Goal: Find specific page/section: Find specific page/section

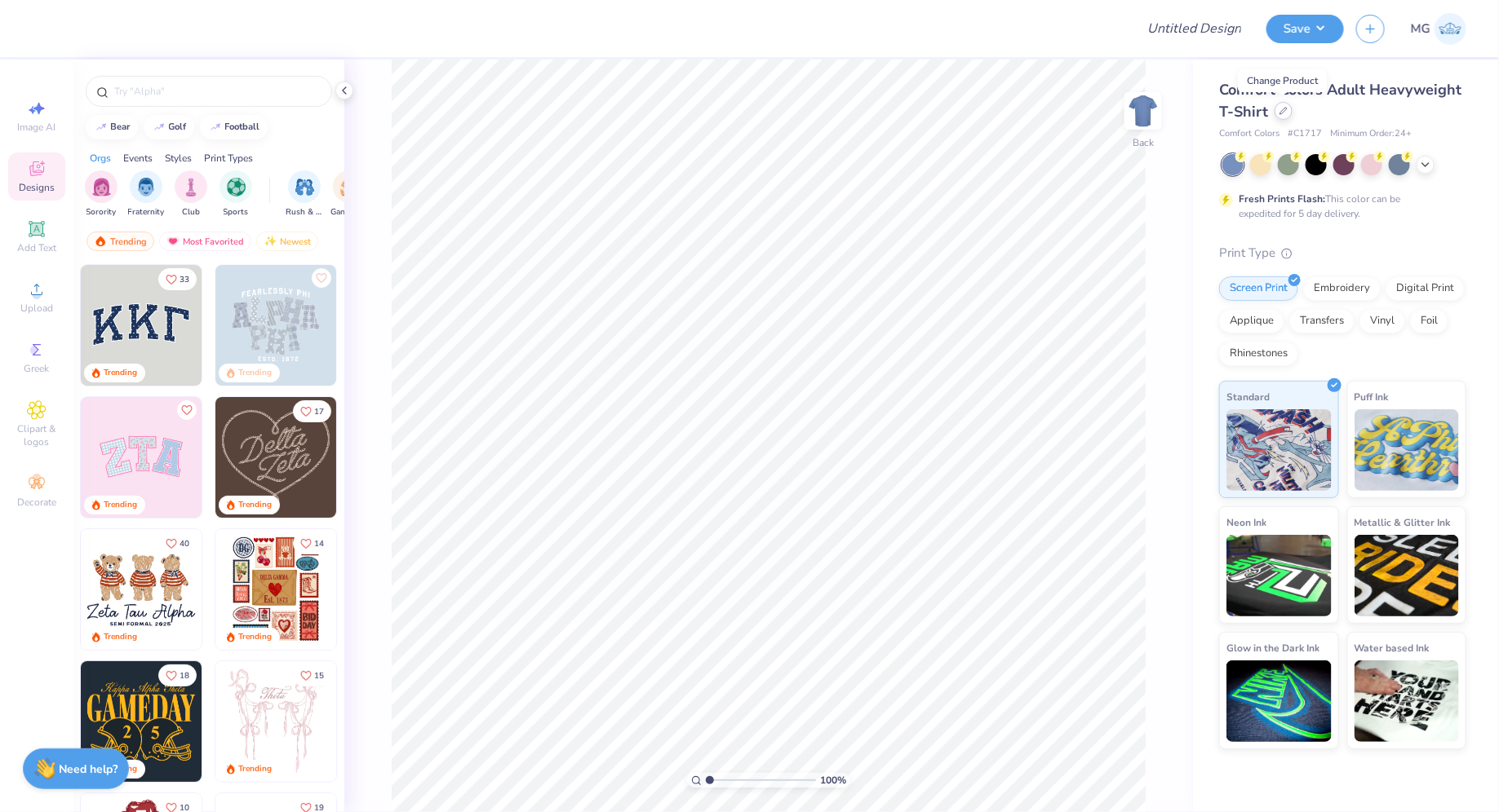
click at [1284, 111] on icon at bounding box center [1283, 111] width 7 height 7
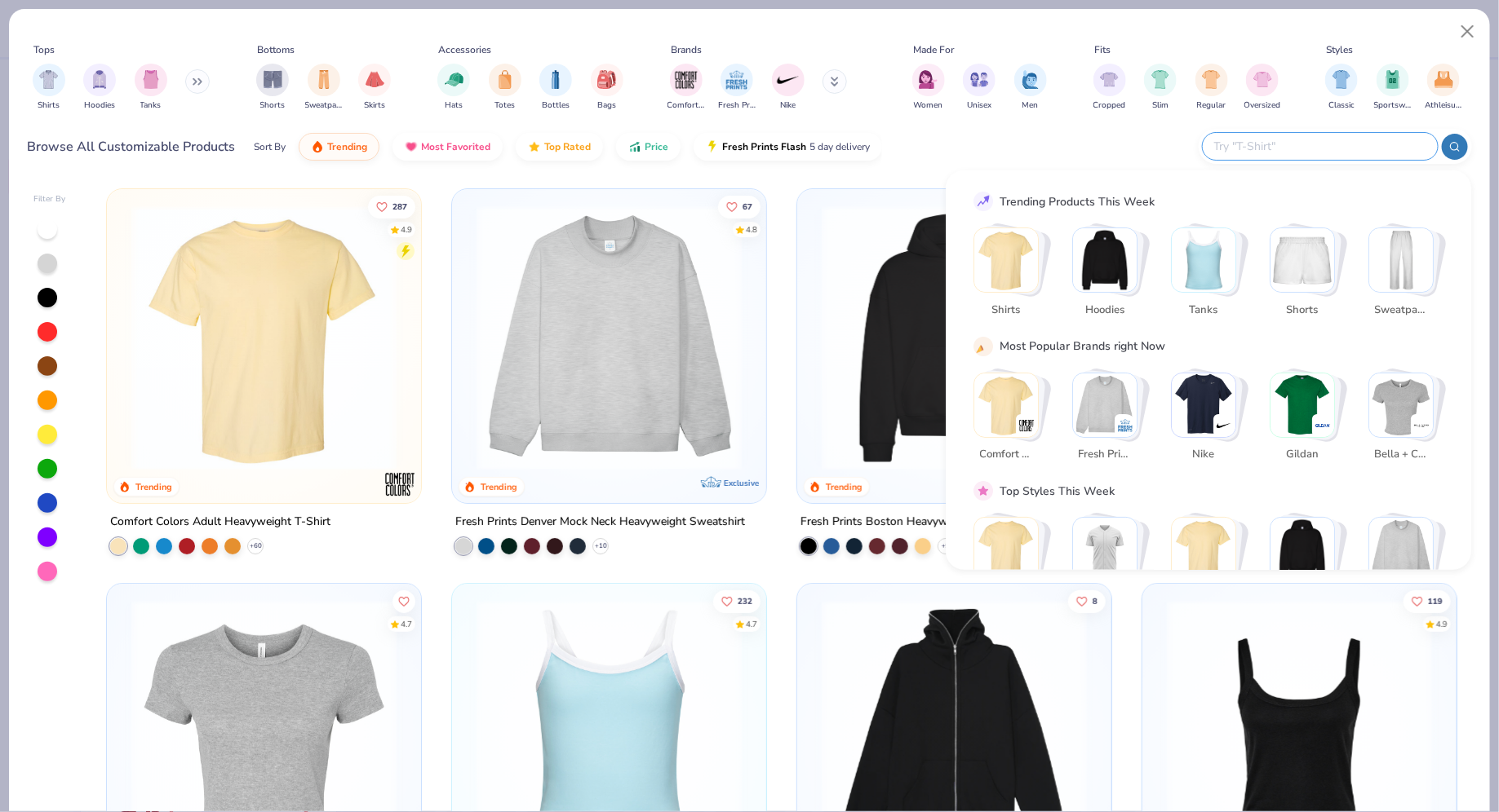
click at [1367, 138] on input "text" at bounding box center [1319, 147] width 214 height 19
paste input "S22C"
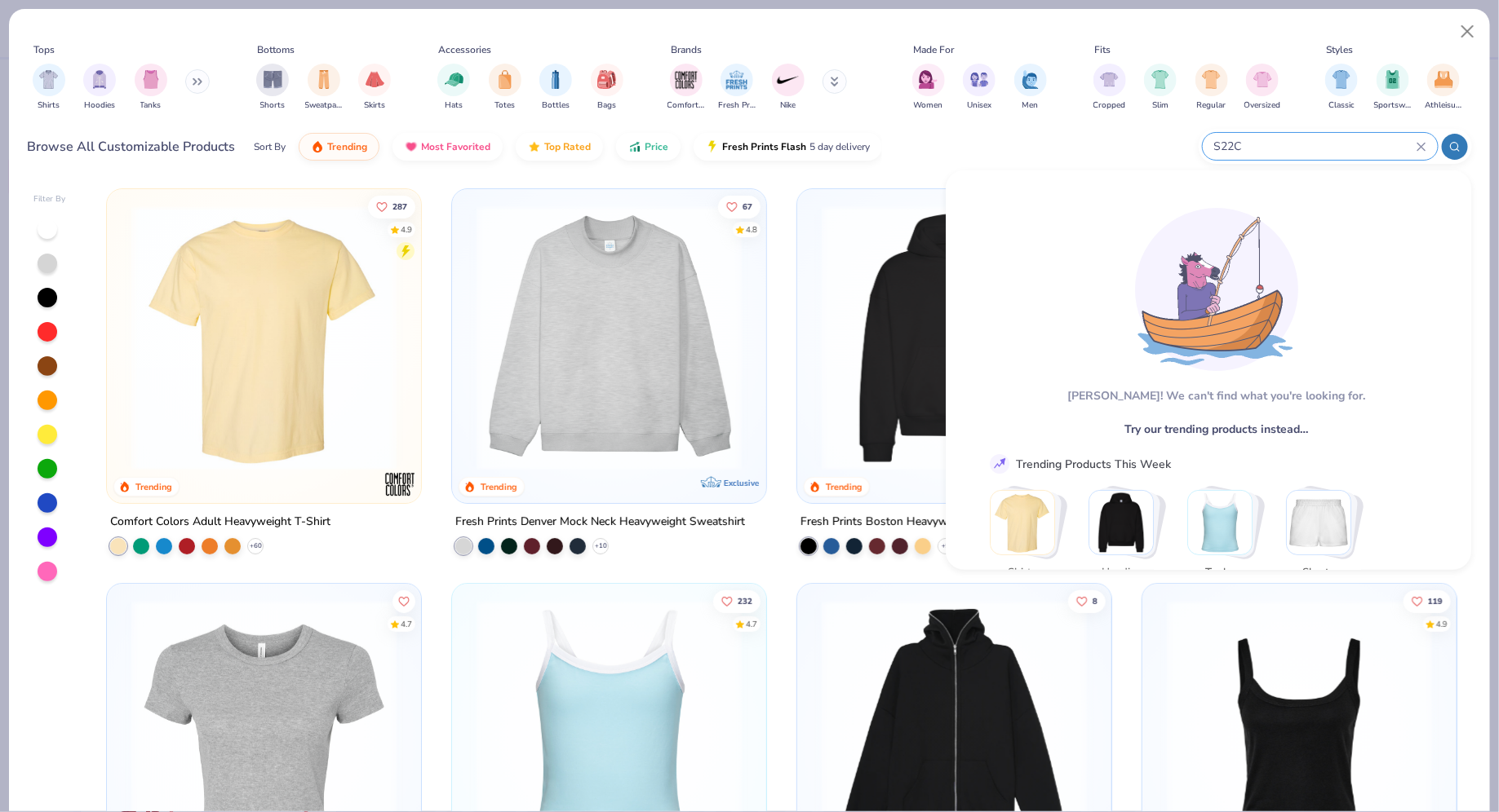
type input "S22C"
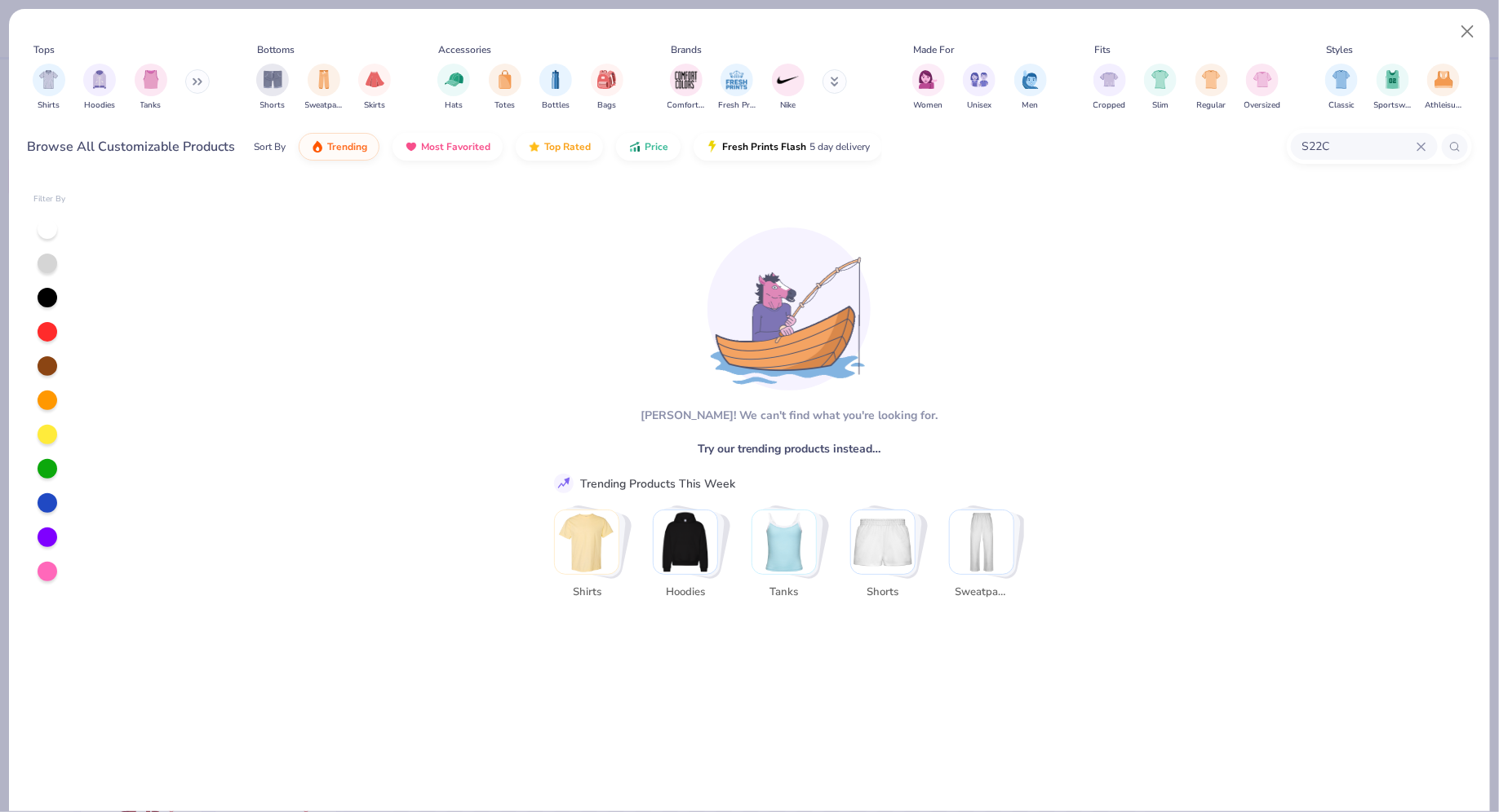
scroll to position [0, 4]
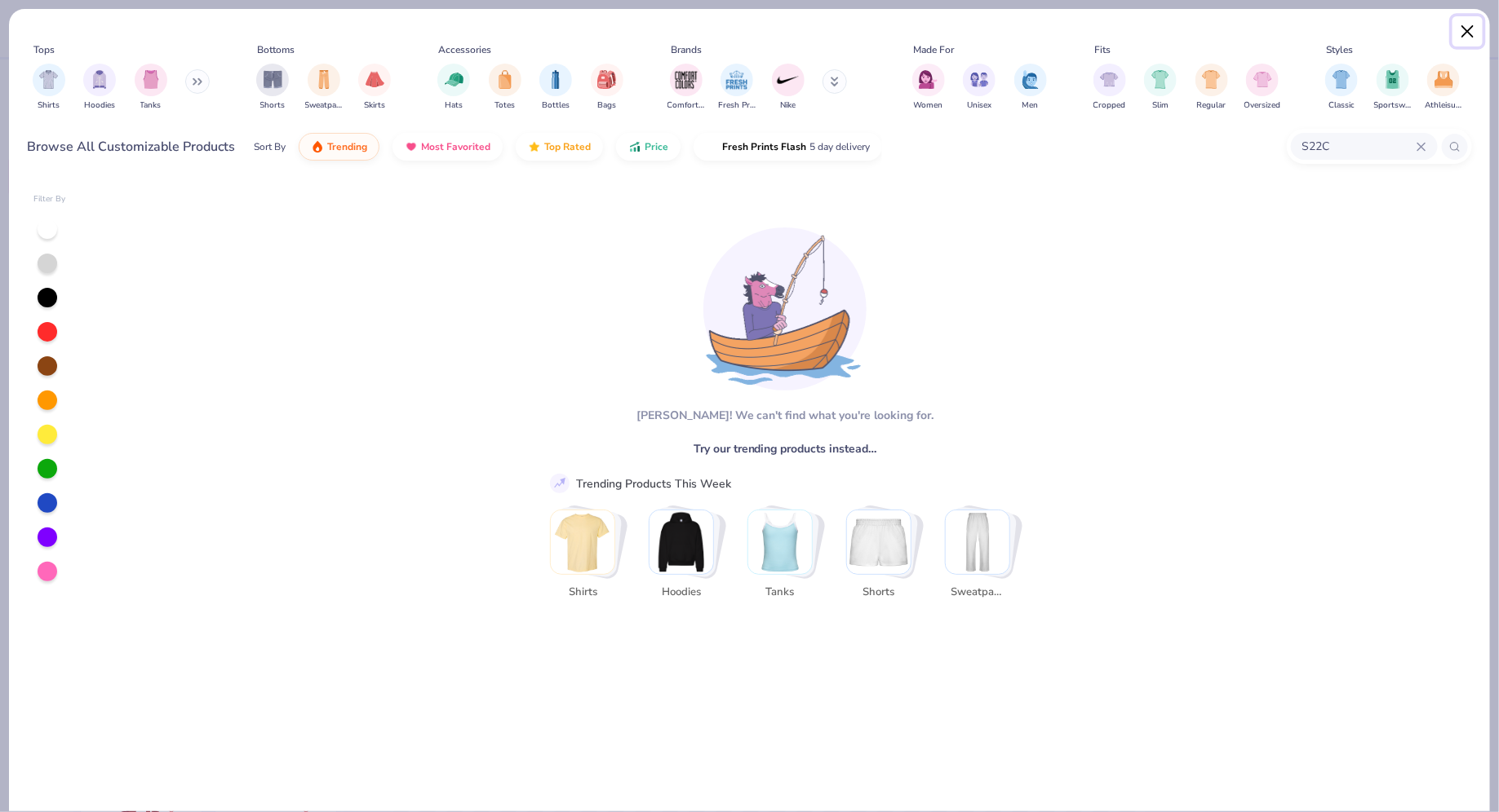
click at [1460, 38] on button "Close" at bounding box center [1468, 31] width 31 height 31
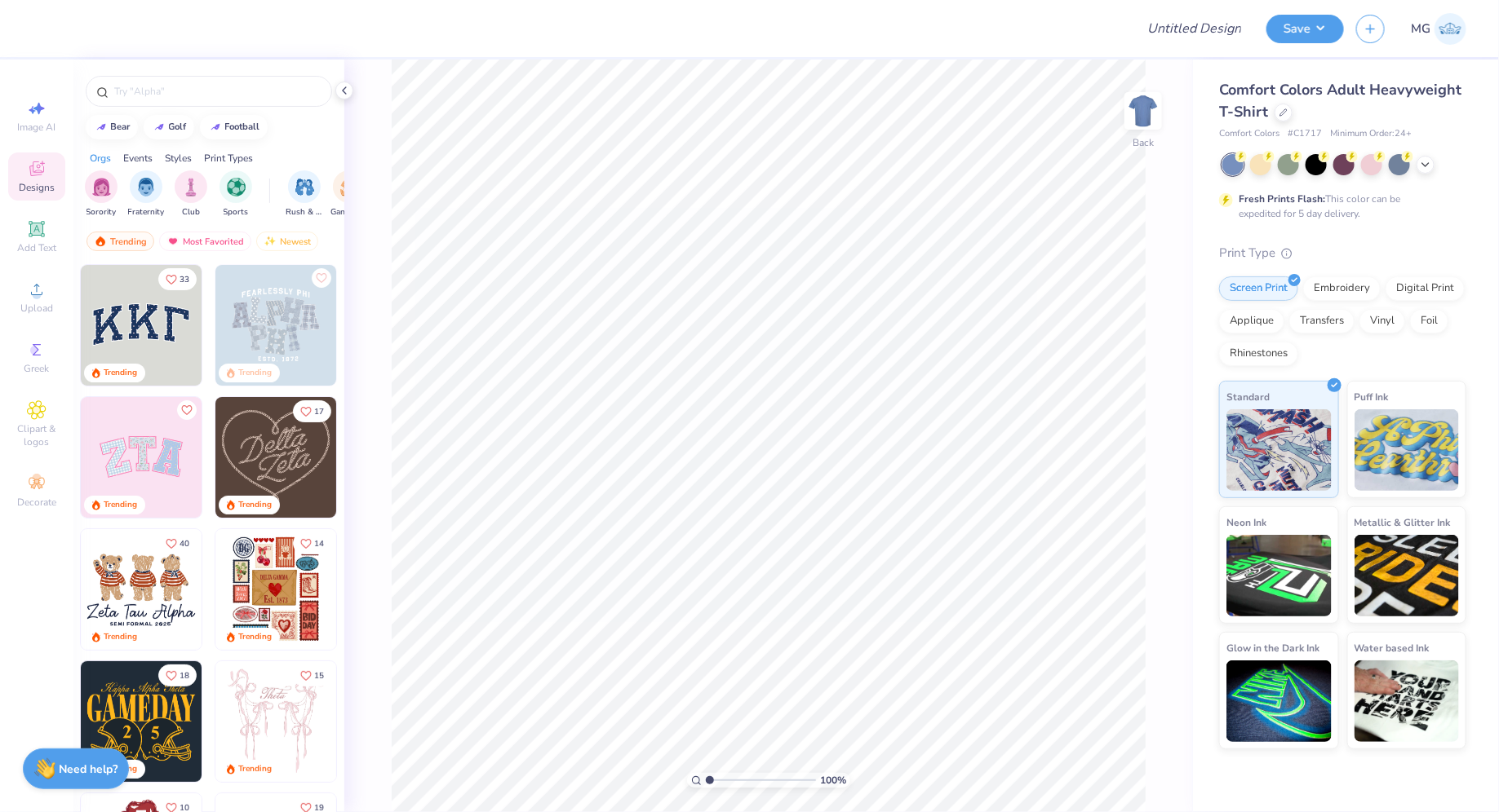
click at [1447, 18] on img at bounding box center [1451, 29] width 32 height 32
